Goal: Information Seeking & Learning: Learn about a topic

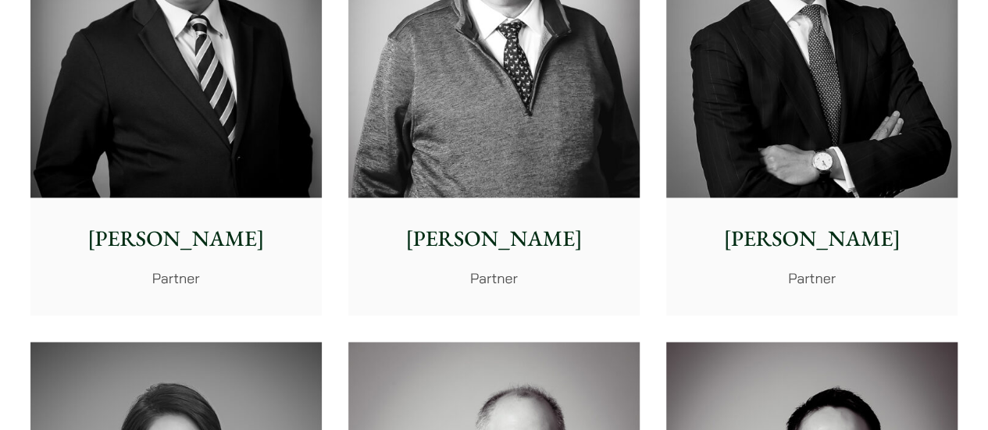
scroll to position [1094, 0]
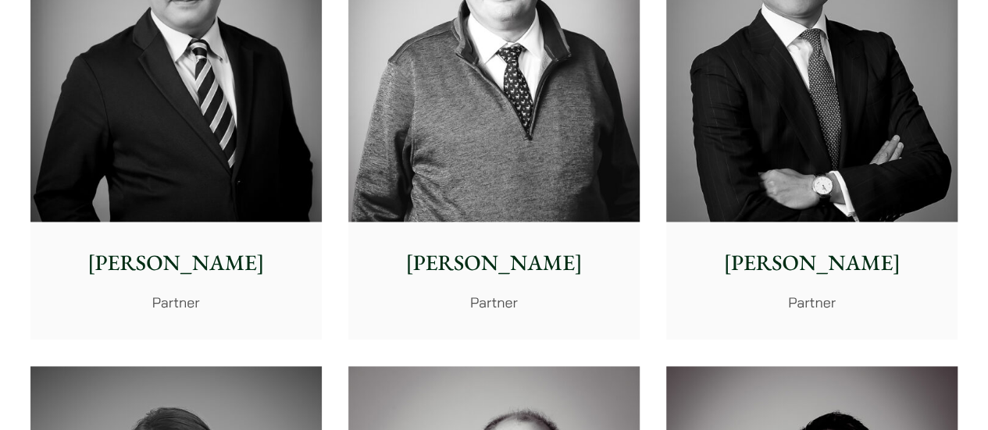
click at [198, 181] on img at bounding box center [175, 40] width 291 height 365
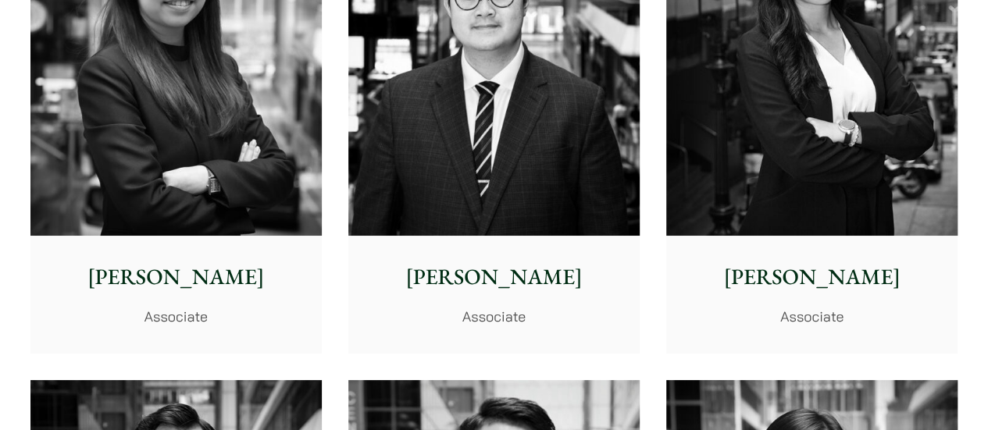
scroll to position [5781, 0]
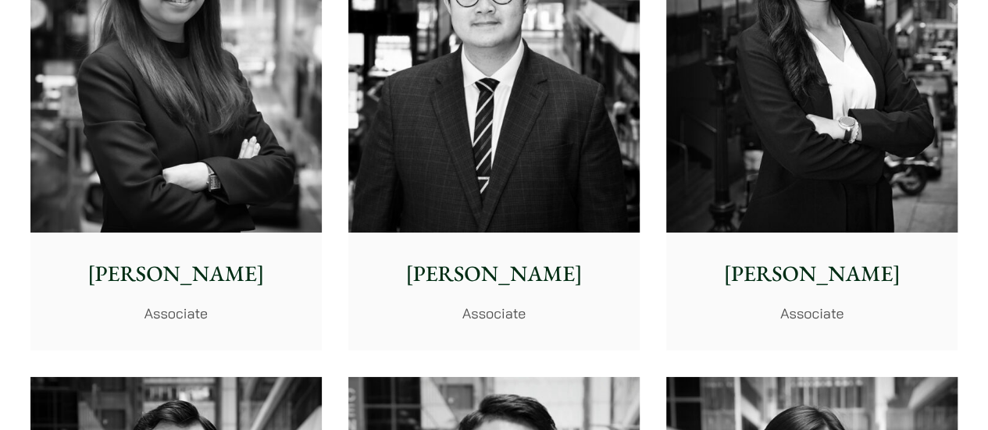
click at [461, 271] on p "Eugene Huang" at bounding box center [494, 274] width 266 height 33
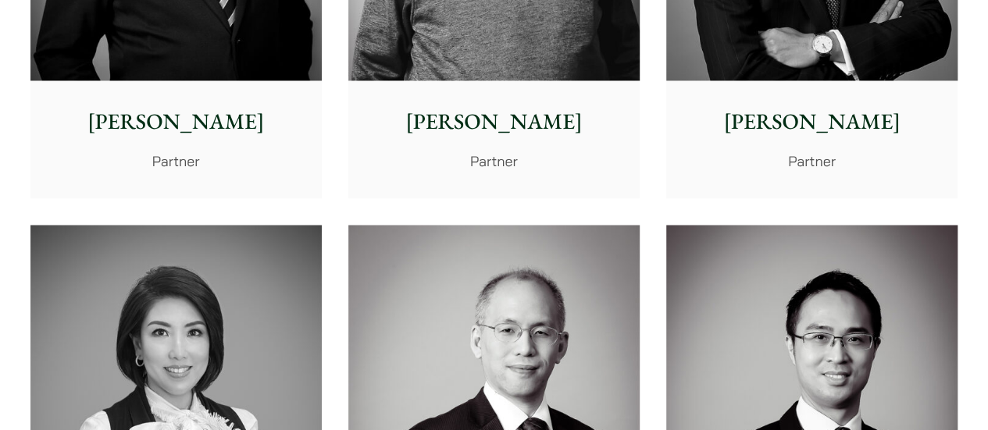
scroll to position [937, 0]
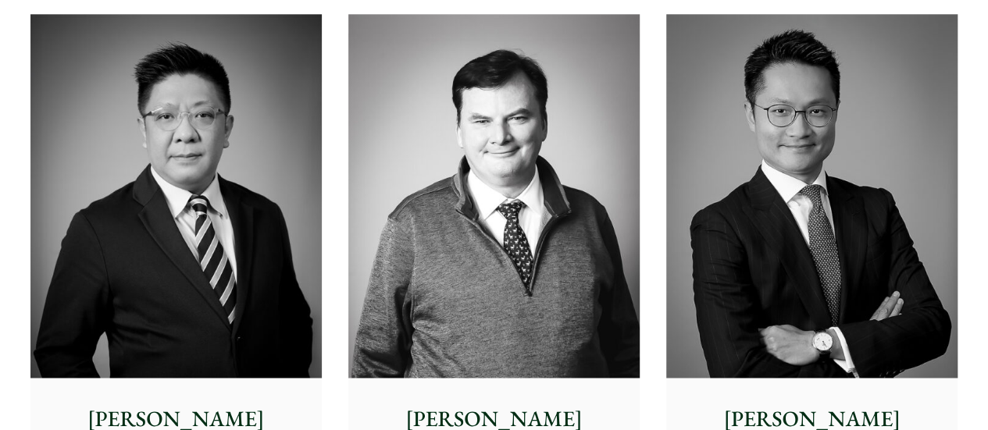
click at [234, 265] on img at bounding box center [175, 196] width 291 height 365
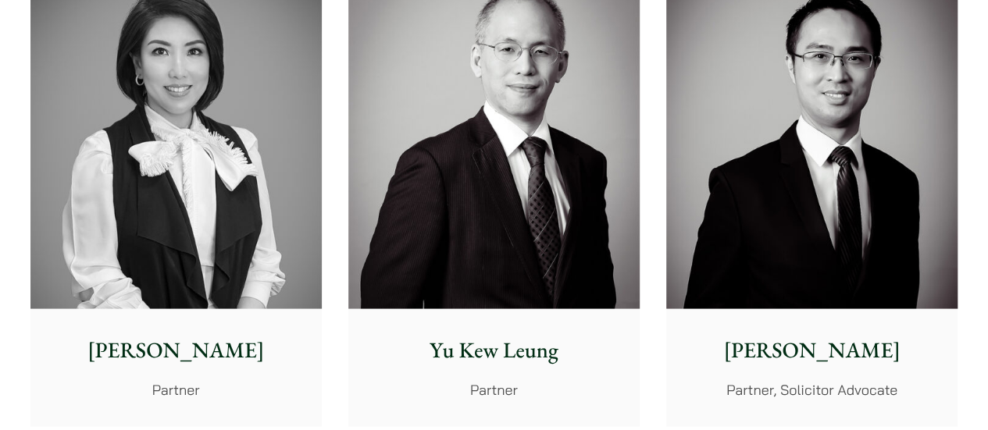
scroll to position [1562, 0]
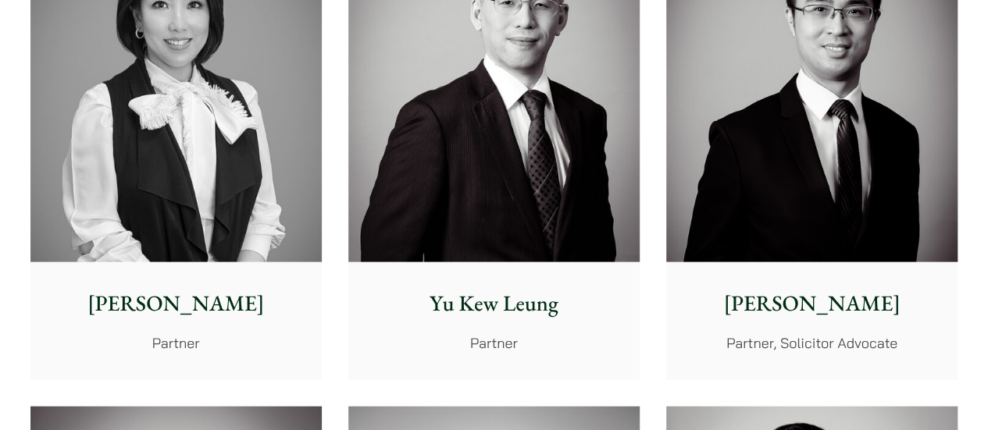
click at [190, 114] on img at bounding box center [175, 80] width 291 height 365
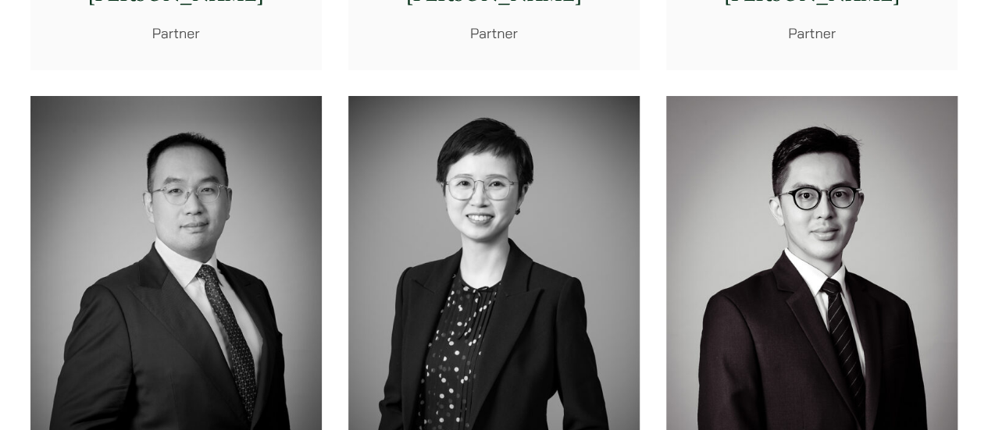
scroll to position [2500, 0]
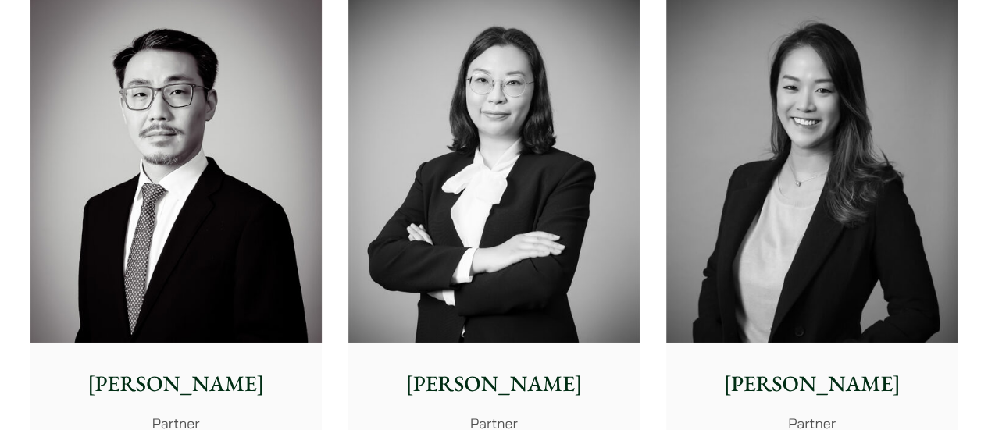
click at [816, 171] on img at bounding box center [811, 160] width 291 height 365
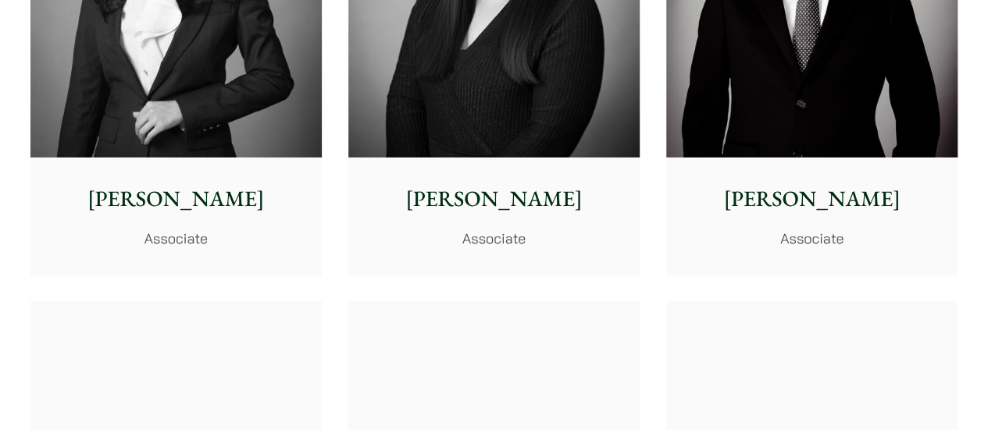
scroll to position [4844, 0]
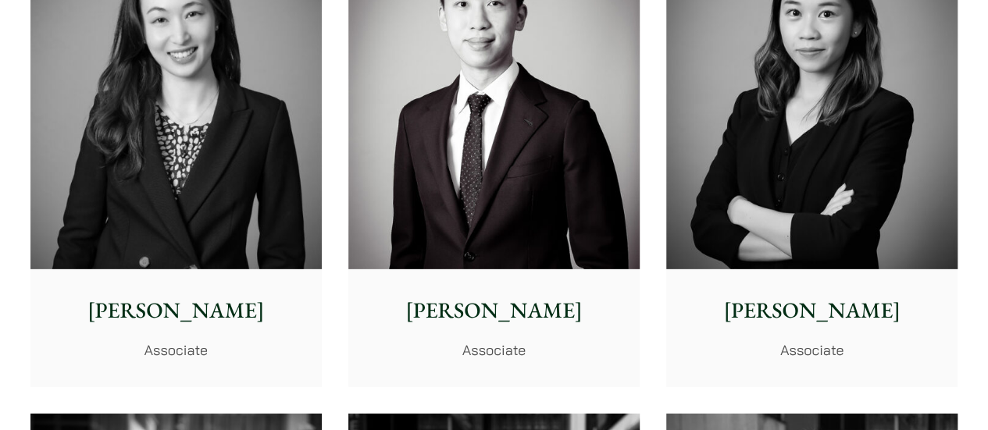
scroll to position [5078, 0]
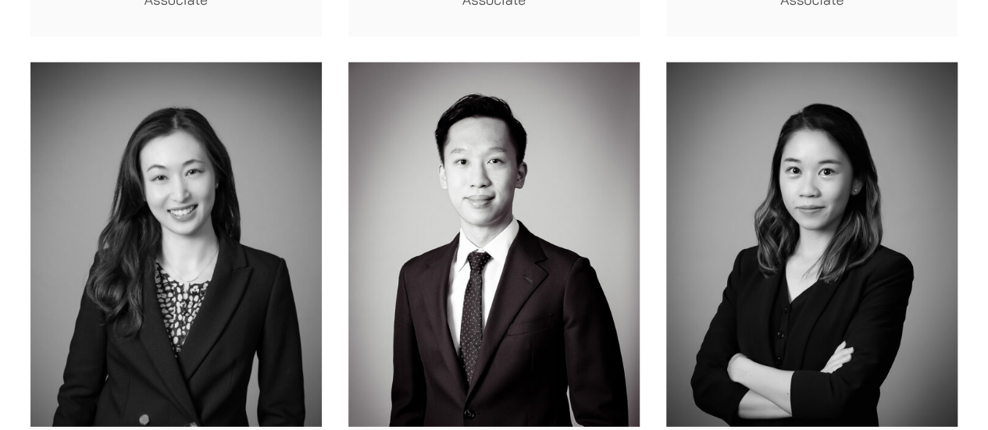
click at [192, 216] on img at bounding box center [175, 244] width 291 height 365
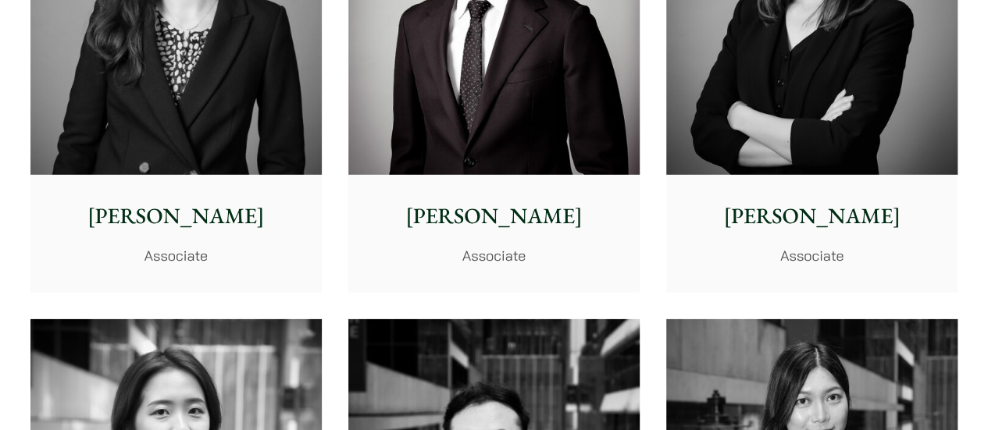
scroll to position [5703, 0]
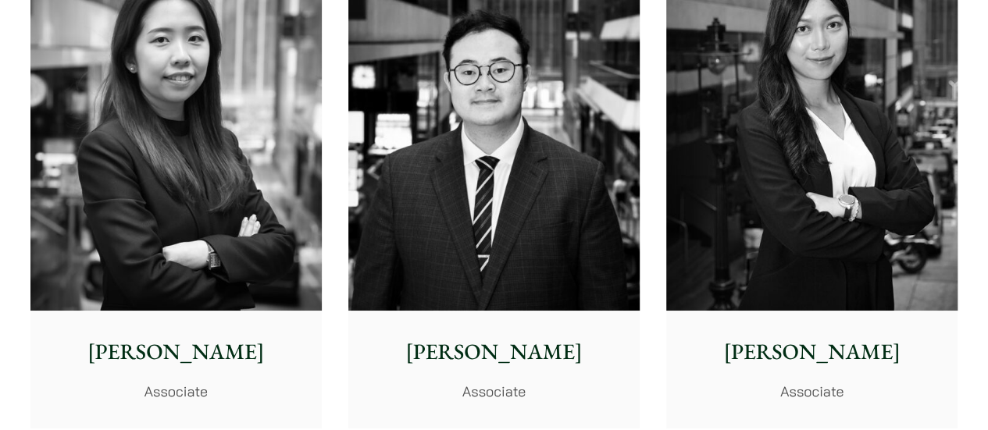
click at [802, 243] on img at bounding box center [811, 129] width 291 height 365
click at [230, 170] on img at bounding box center [175, 129] width 291 height 365
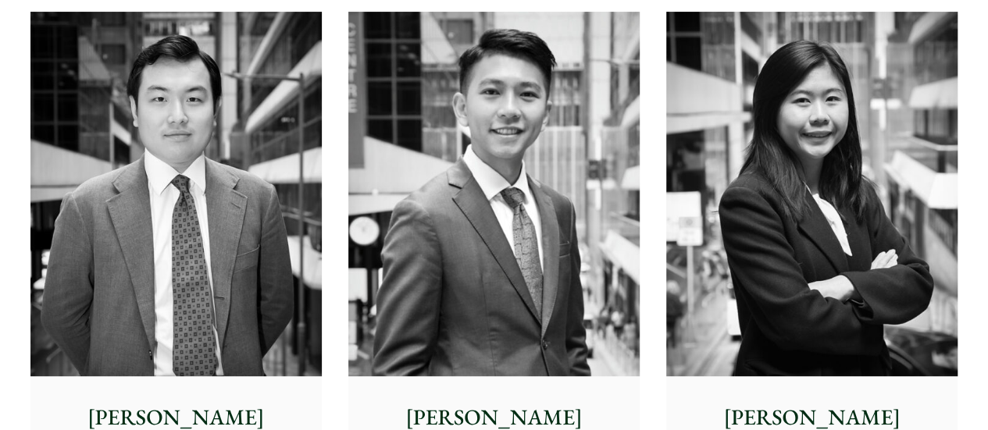
scroll to position [6250, 0]
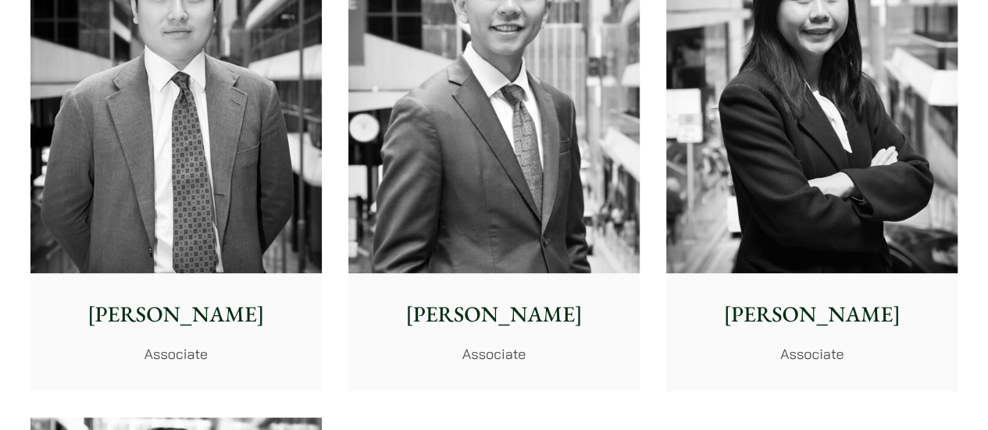
click at [597, 237] on img at bounding box center [493, 91] width 291 height 365
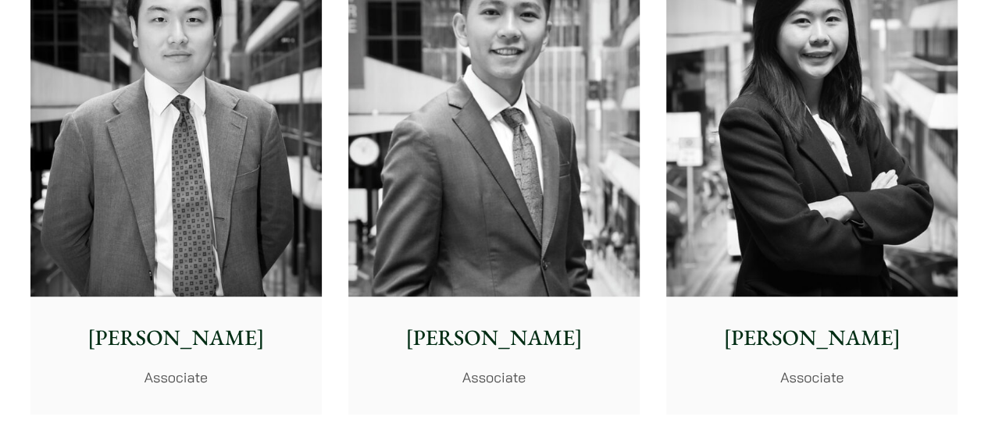
scroll to position [6172, 0]
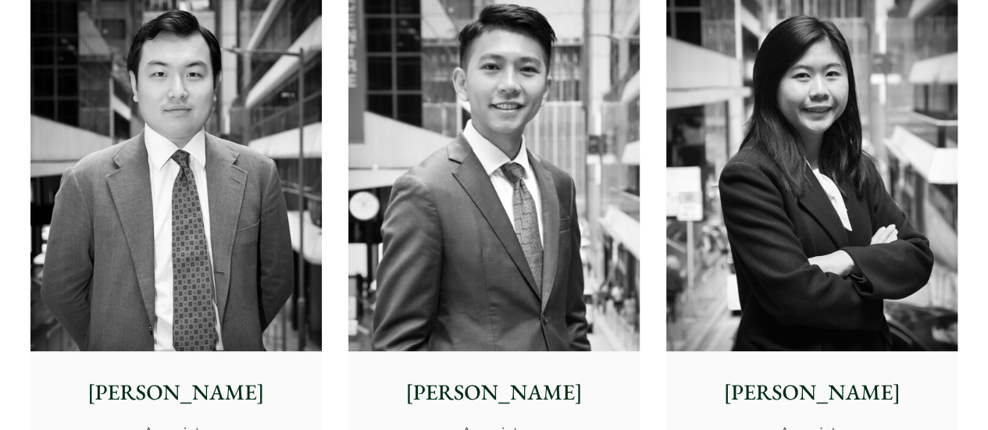
click at [219, 223] on img at bounding box center [175, 169] width 291 height 365
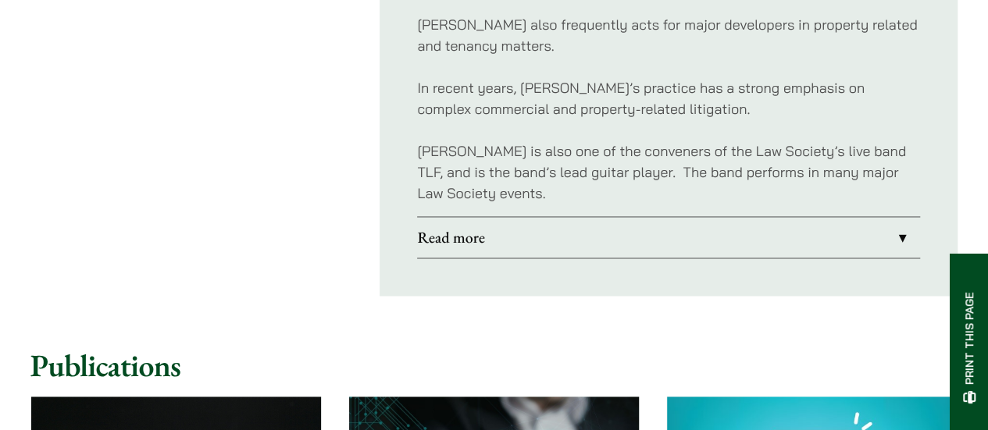
scroll to position [1172, 0]
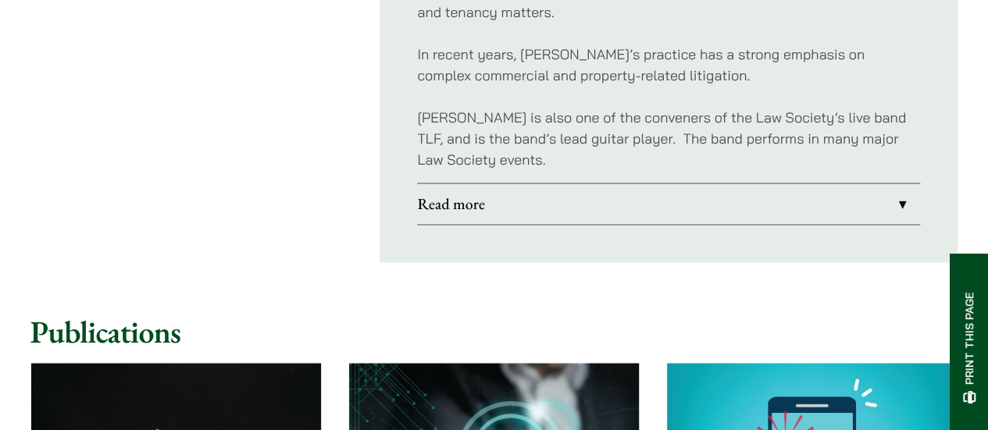
click at [895, 184] on link "Read more" at bounding box center [668, 204] width 503 height 41
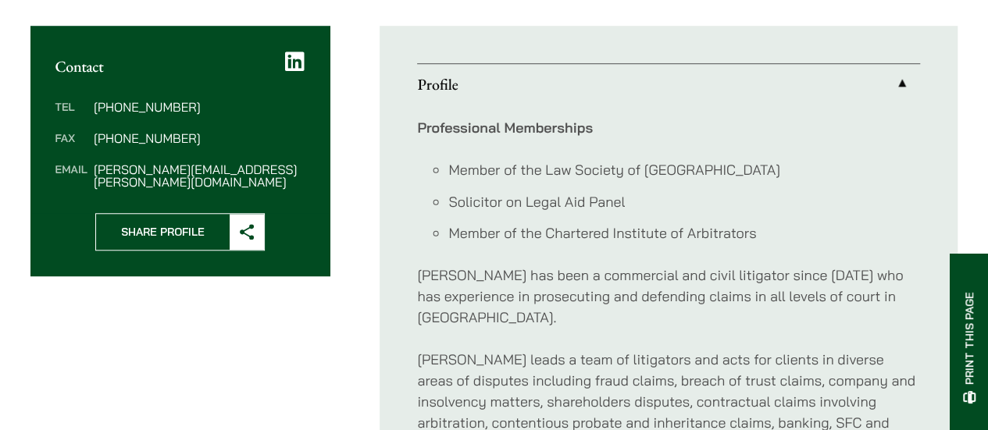
scroll to position [617, 0]
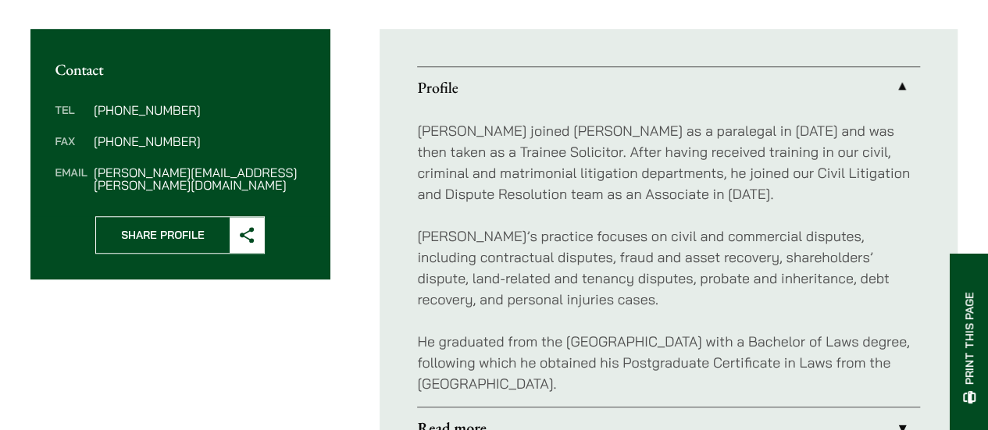
scroll to position [547, 0]
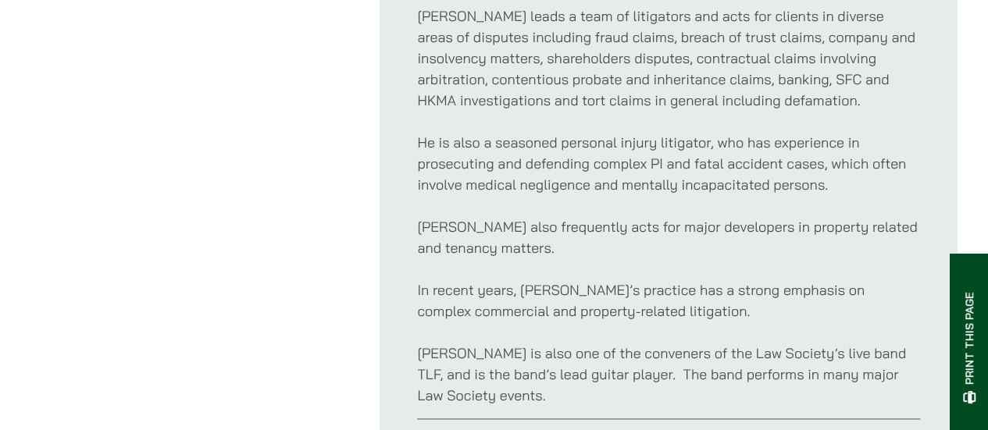
scroll to position [937, 0]
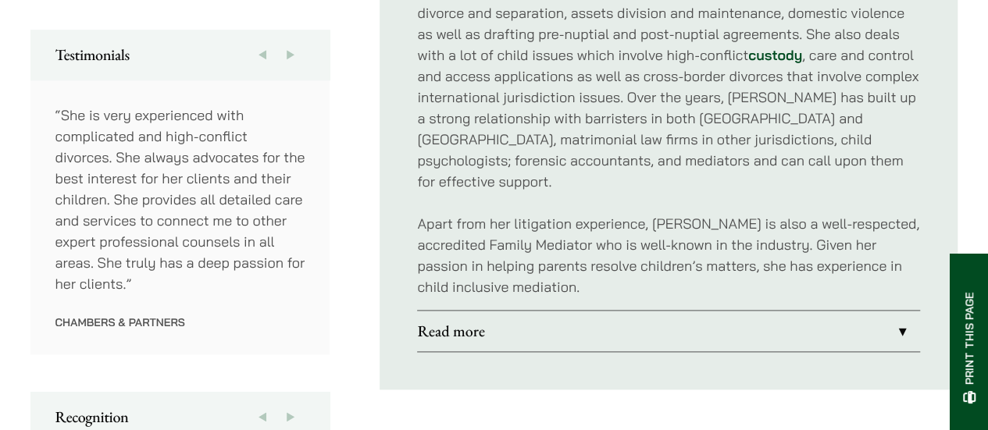
scroll to position [859, 0]
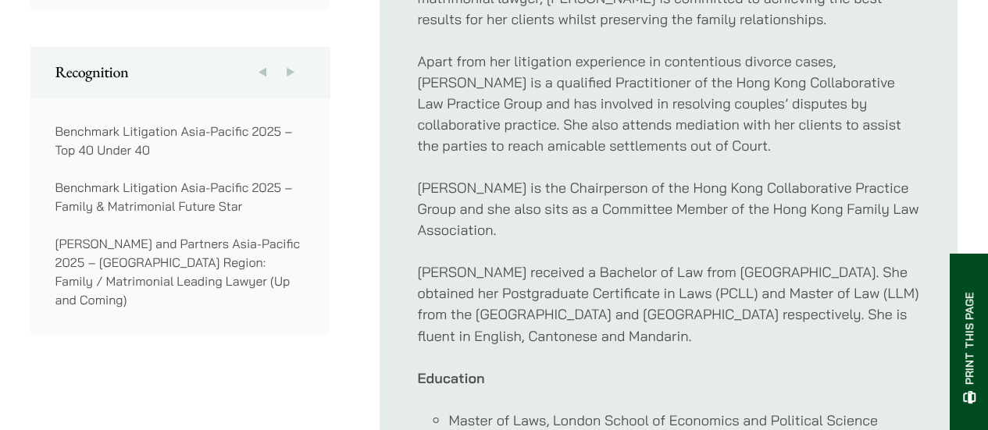
scroll to position [1172, 0]
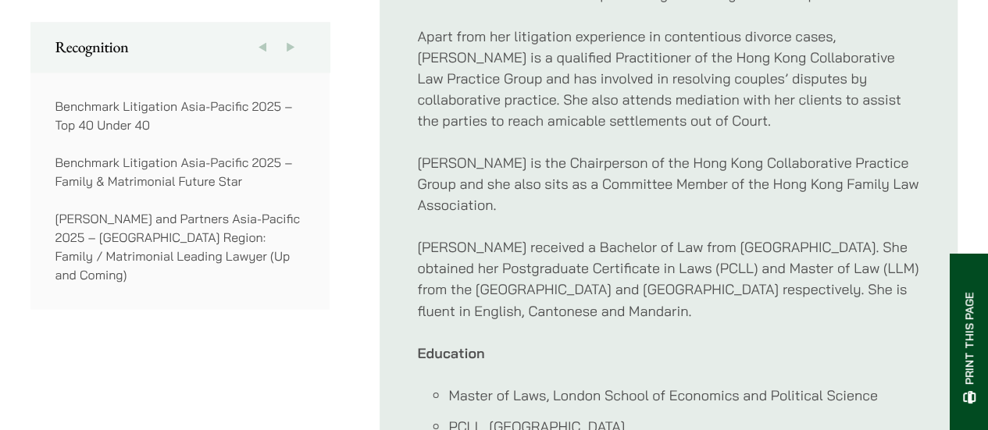
drag, startPoint x: 523, startPoint y: 230, endPoint x: 712, endPoint y: 290, distance: 198.2
click at [712, 290] on p "[PERSON_NAME] received a Bachelor of Law from [GEOGRAPHIC_DATA]. She obtained h…" at bounding box center [668, 279] width 503 height 84
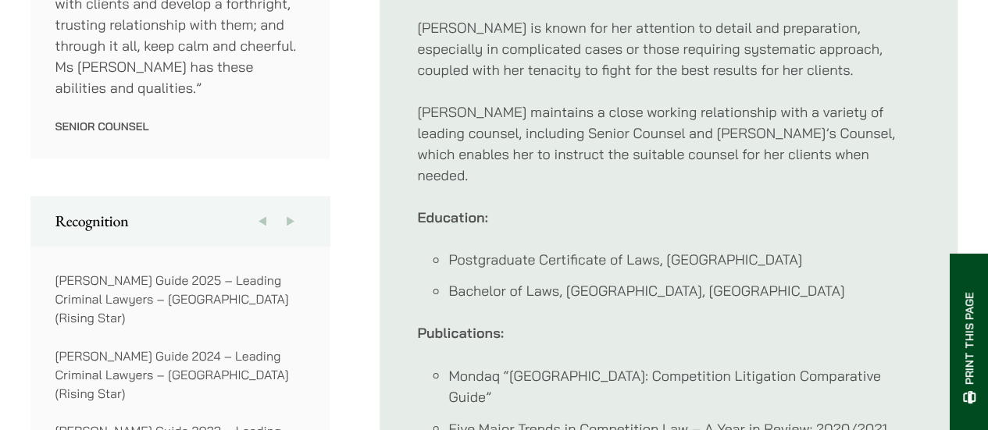
scroll to position [1172, 0]
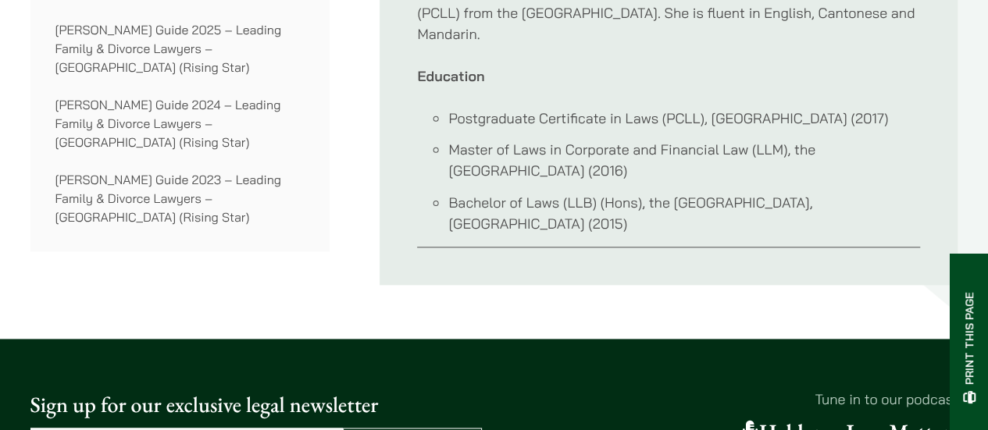
scroll to position [859, 0]
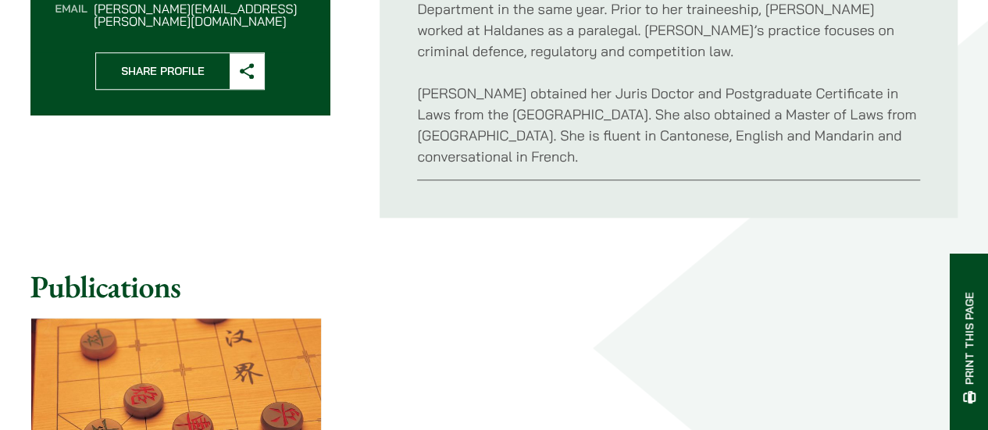
scroll to position [625, 0]
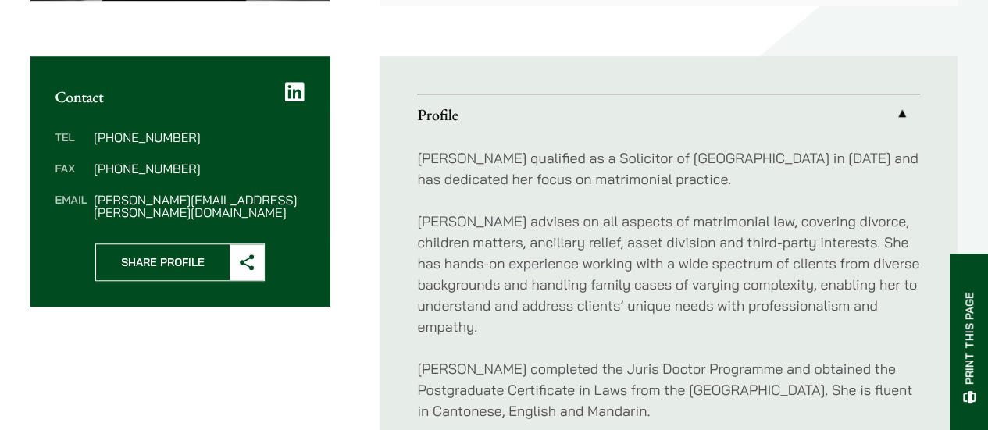
scroll to position [703, 0]
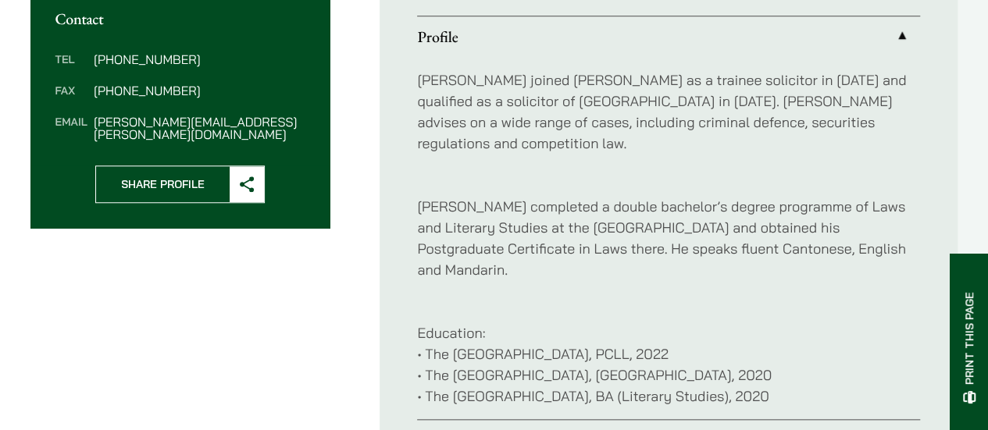
scroll to position [625, 0]
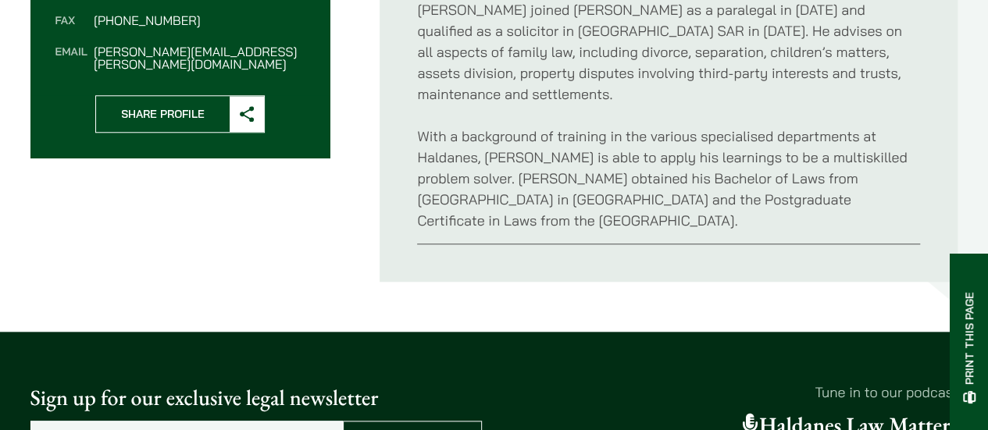
scroll to position [859, 0]
